Goal: Task Accomplishment & Management: Manage account settings

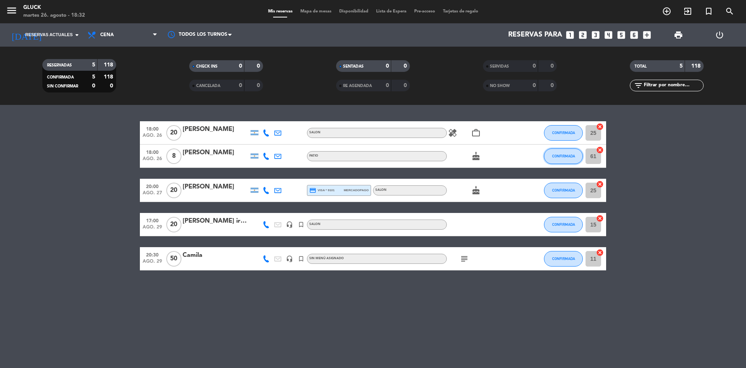
click at [563, 157] on span "CONFIRMADA" at bounding box center [563, 156] width 23 height 4
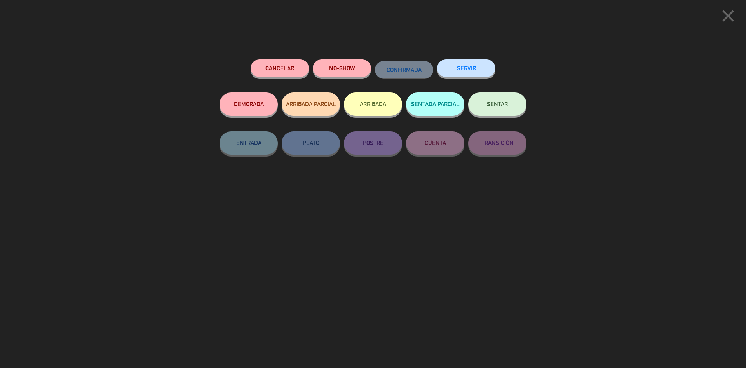
click at [372, 107] on button "ARRIBADA" at bounding box center [373, 103] width 58 height 23
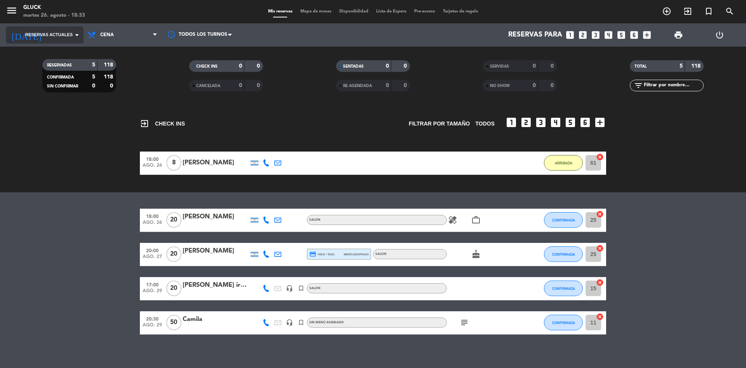
click at [78, 36] on icon "arrow_drop_down" at bounding box center [76, 34] width 9 height 9
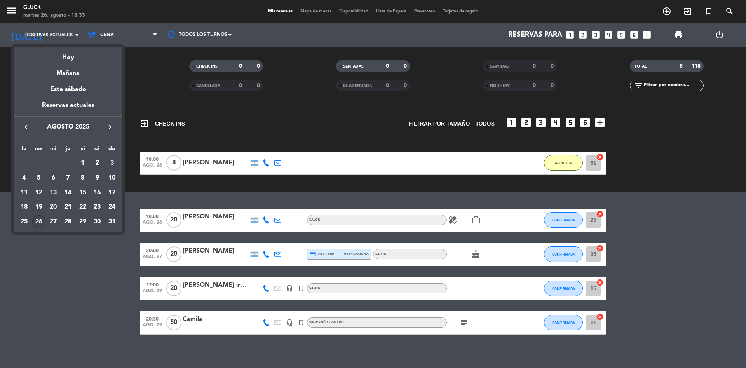
drag, startPoint x: 92, startPoint y: 103, endPoint x: 107, endPoint y: 105, distance: 15.4
click at [91, 103] on div "Reservas actuales" at bounding box center [68, 108] width 109 height 16
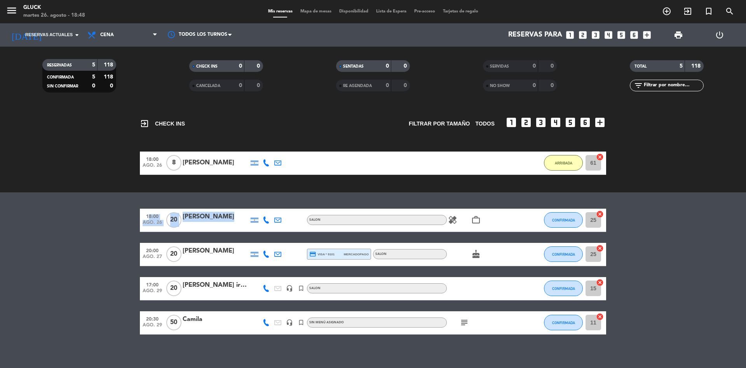
drag, startPoint x: 188, startPoint y: 222, endPoint x: 123, endPoint y: 197, distance: 70.2
click at [125, 205] on div "exit_to_app CHECK INS Filtrar por tamaño TODOS looks_one looks_two looks_3 look…" at bounding box center [373, 236] width 746 height 263
click at [123, 197] on div "exit_to_app CHECK INS Filtrar por tamaño TODOS looks_one looks_two looks_3 look…" at bounding box center [373, 236] width 746 height 263
click at [455, 224] on icon "healing" at bounding box center [452, 219] width 9 height 9
click at [493, 205] on div "exit_to_app CHECK INS Filtrar por tamaño TODOS looks_one looks_two looks_3 look…" at bounding box center [373, 236] width 746 height 263
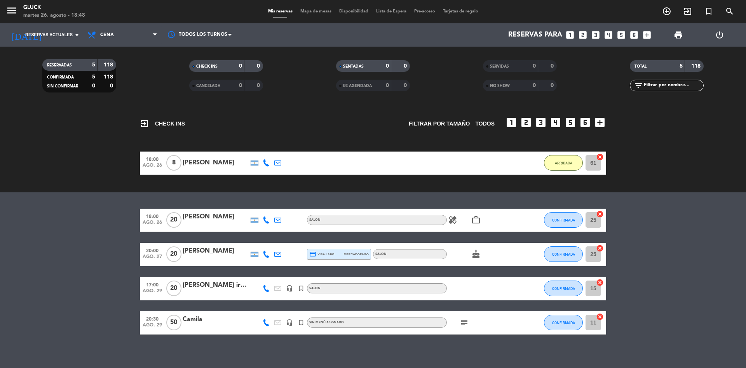
click at [476, 219] on icon "work_outline" at bounding box center [475, 219] width 9 height 9
click at [518, 208] on div "exit_to_app CHECK INS Filtrar por tamaño TODOS looks_one looks_two looks_3 look…" at bounding box center [373, 236] width 746 height 263
click at [65, 34] on span "Reservas actuales" at bounding box center [48, 34] width 47 height 7
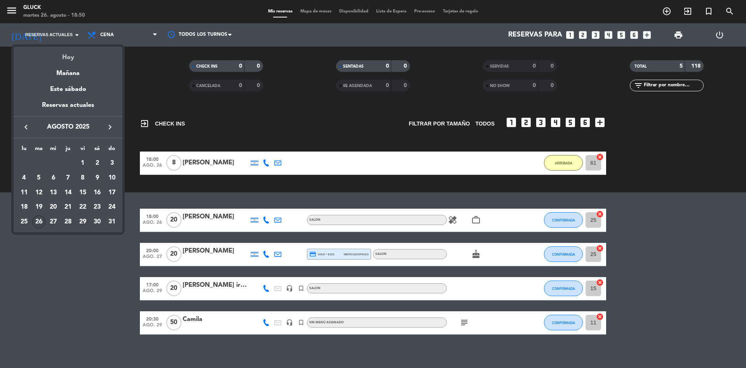
click at [76, 55] on div "Hoy" at bounding box center [68, 55] width 109 height 16
type input "[DATE]"
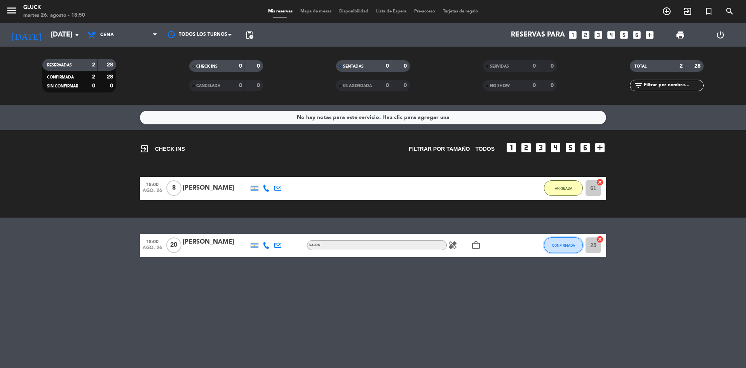
click at [566, 245] on span "CONFIRMADA" at bounding box center [563, 245] width 23 height 4
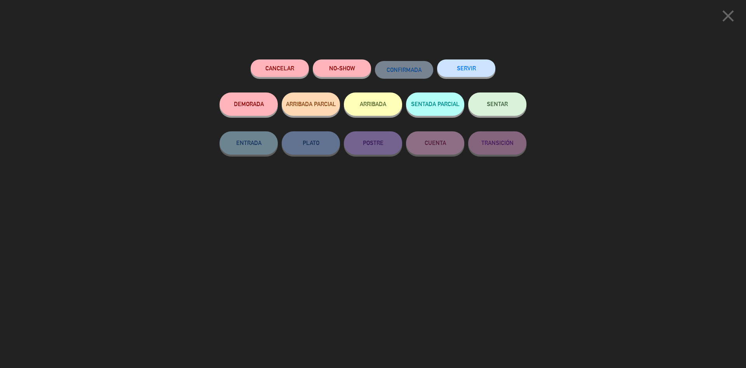
click at [327, 69] on button "NO-SHOW" at bounding box center [342, 67] width 58 height 17
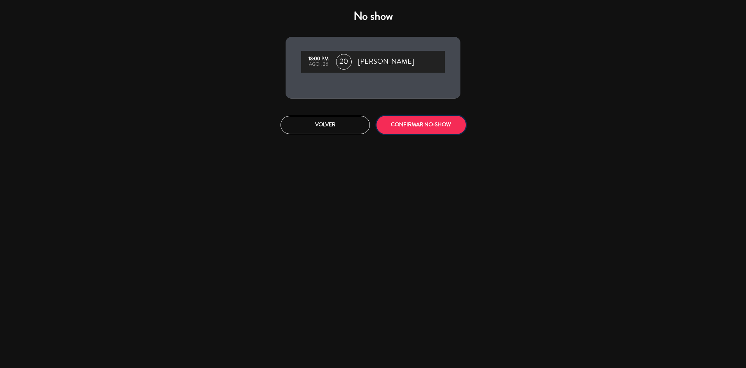
click at [430, 127] on button "CONFIRMAR NO-SHOW" at bounding box center [420, 125] width 89 height 18
